Goal: Communication & Community: Share content

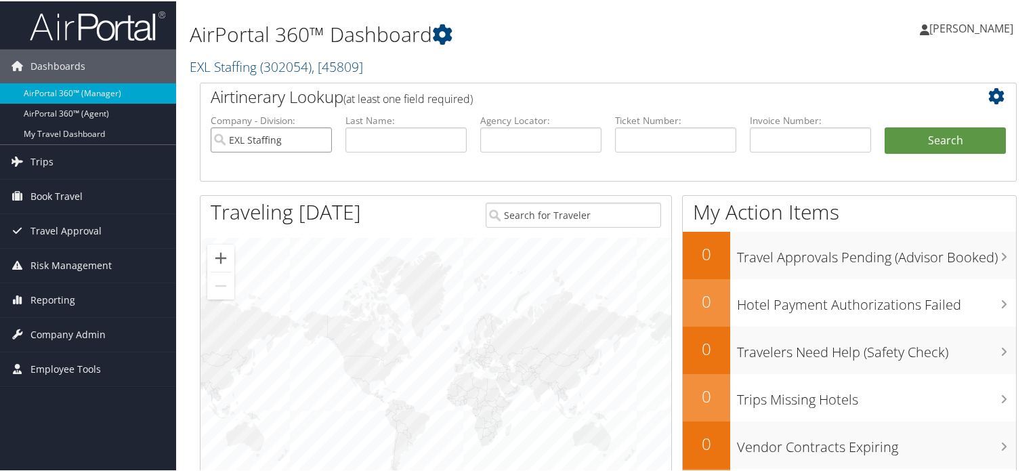
click at [314, 139] on input "EXL Staffing" at bounding box center [271, 138] width 121 height 25
click at [556, 133] on input "text" at bounding box center [540, 138] width 121 height 25
paste input "DN0M6V"
type input "DN0M6V"
click at [962, 134] on button "Search" at bounding box center [944, 139] width 121 height 27
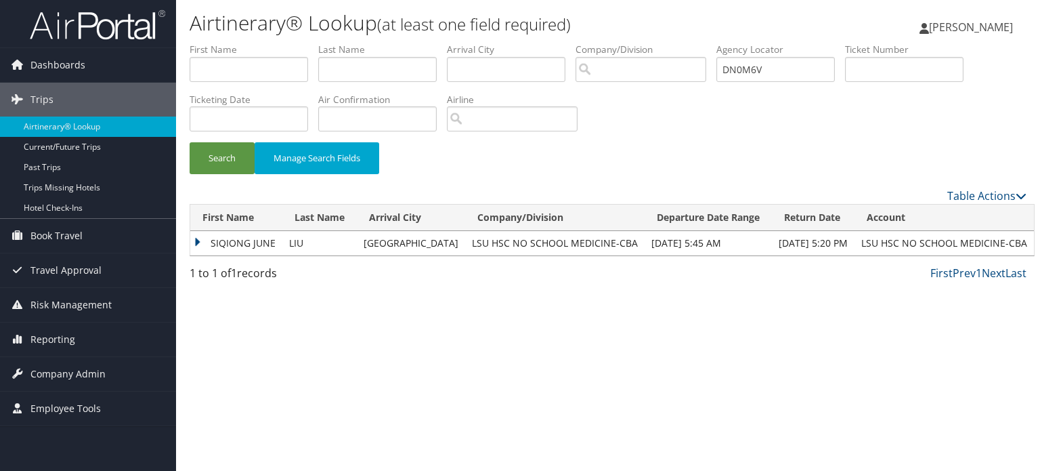
click at [241, 240] on td "SIQIONG JUNE" at bounding box center [236, 243] width 92 height 24
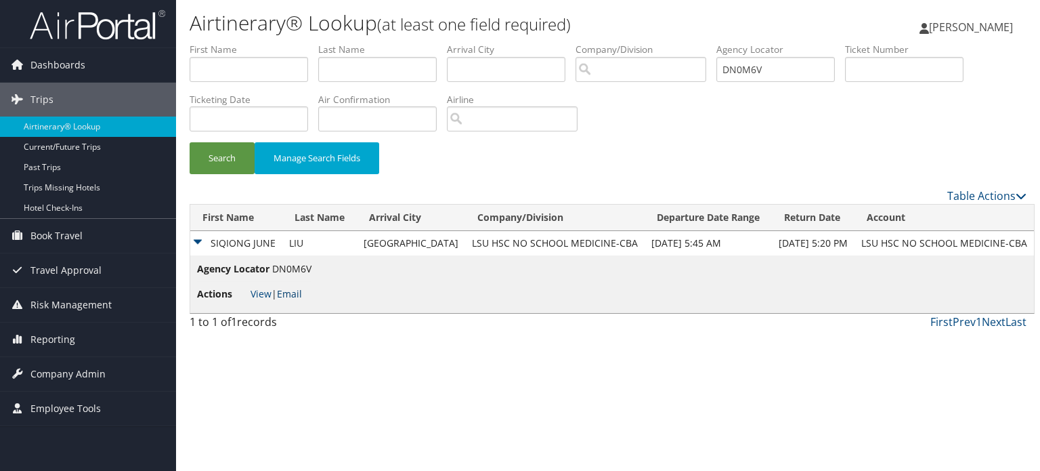
click at [297, 293] on link "Email" at bounding box center [289, 293] width 25 height 13
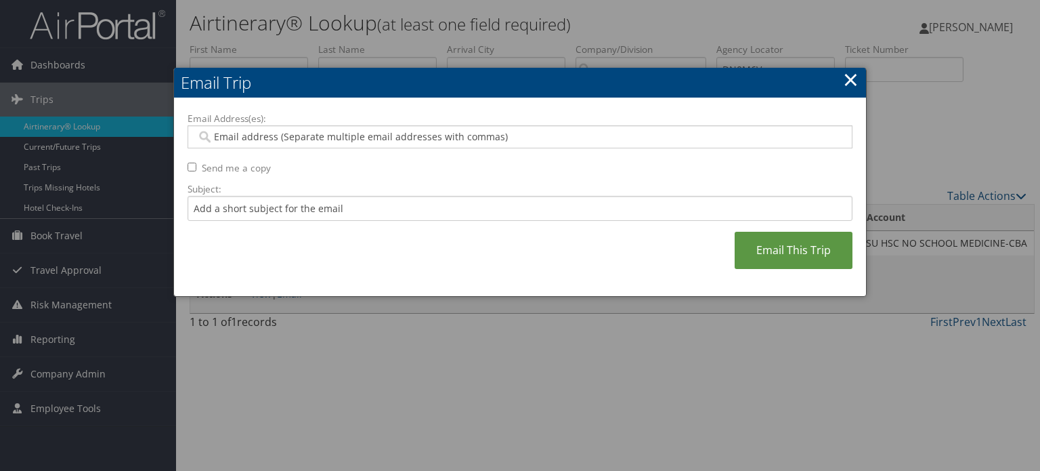
click at [299, 133] on input "Email Address(es):" at bounding box center [519, 137] width 647 height 14
click at [374, 140] on input "Email Address(es):" at bounding box center [519, 137] width 647 height 14
paste input "MKURG1@LSUHSC.EDU"
type input "MKURG1@LSUHSC.EDU"
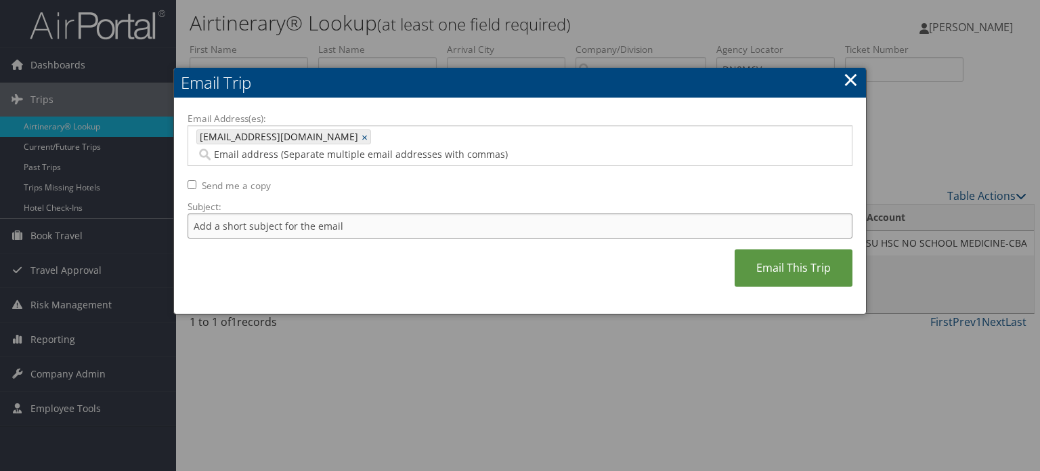
click at [311, 213] on input "Subject:" at bounding box center [520, 225] width 665 height 25
type input "Southwest flight confirmation Nov 15 - 18"
click at [745, 249] on link "Email This Trip" at bounding box center [794, 267] width 118 height 37
